Goal: Information Seeking & Learning: Check status

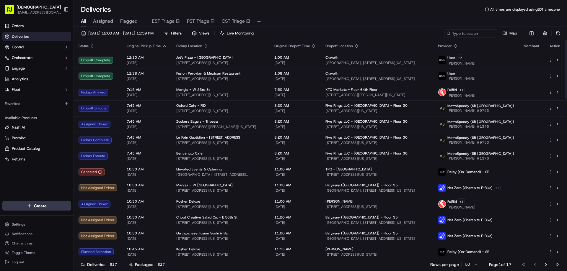
click at [45, 193] on div "Orders Deliveries Control Orchestrate Engage Analytics Fleet Favorites Availabl…" at bounding box center [37, 108] width 74 height 178
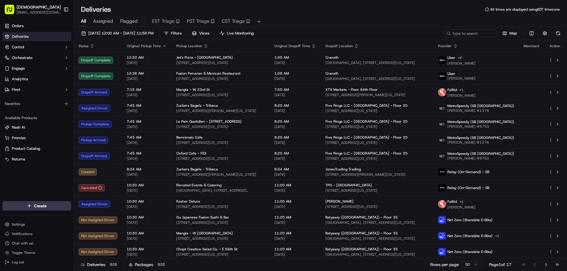
click at [261, 4] on div "Deliveries All times are displayed using EDT timezone All Assigned Flagged EST …" at bounding box center [320, 135] width 493 height 271
